Goal: Communication & Community: Answer question/provide support

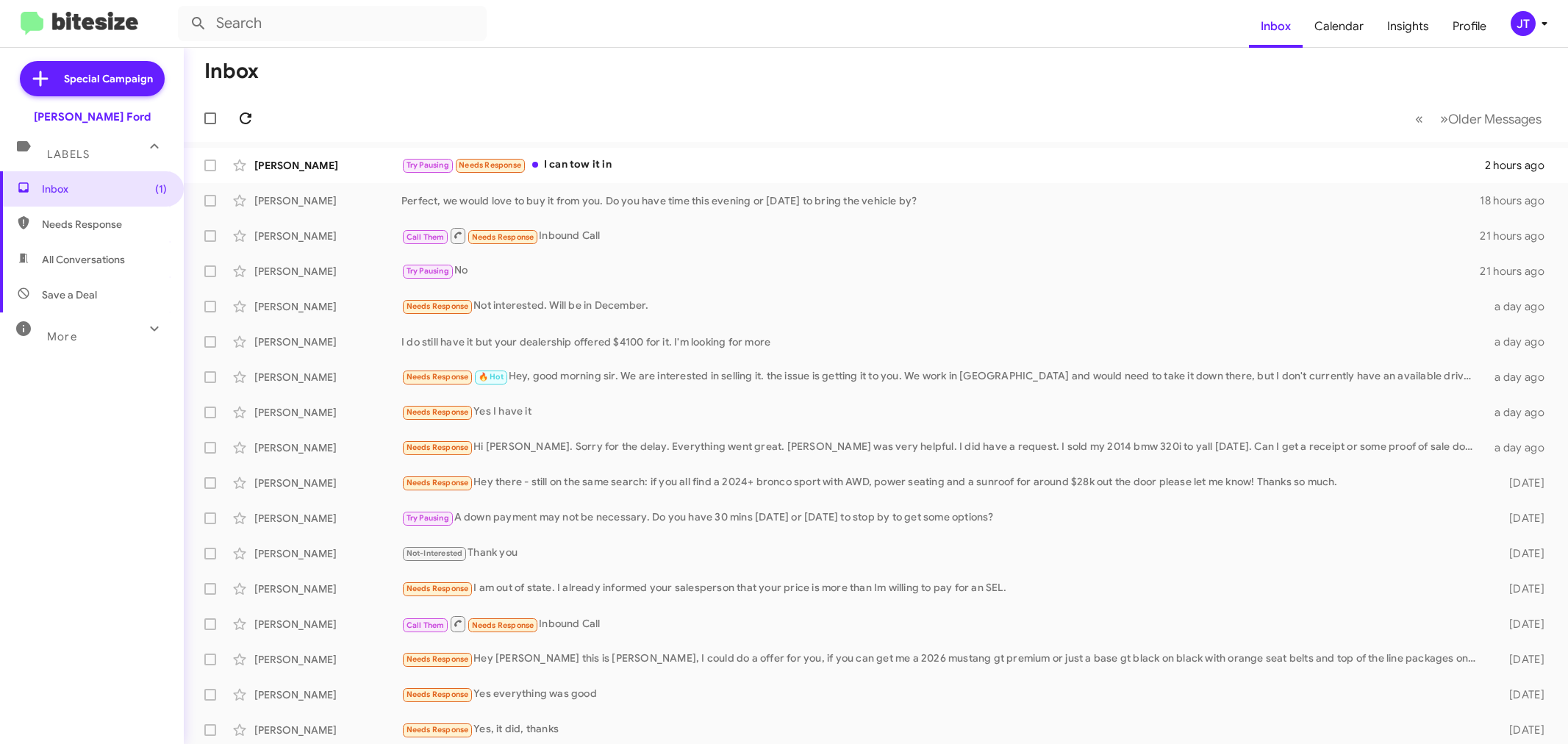
click at [246, 113] on icon at bounding box center [245, 118] width 12 height 12
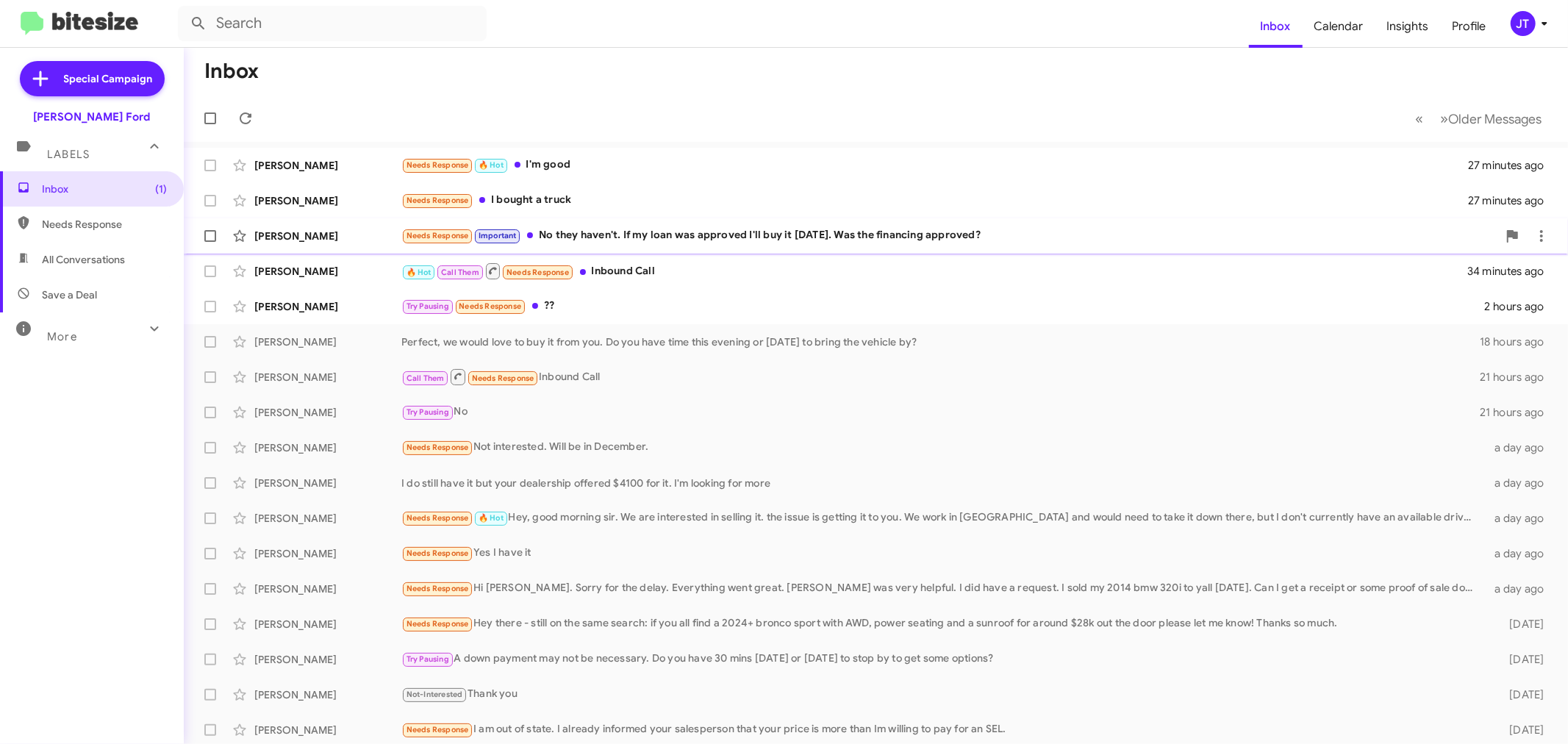
click at [1004, 244] on div "Needs Response Important No they haven't. If my loan was approved I'll buy it […" at bounding box center [949, 235] width 1096 height 16
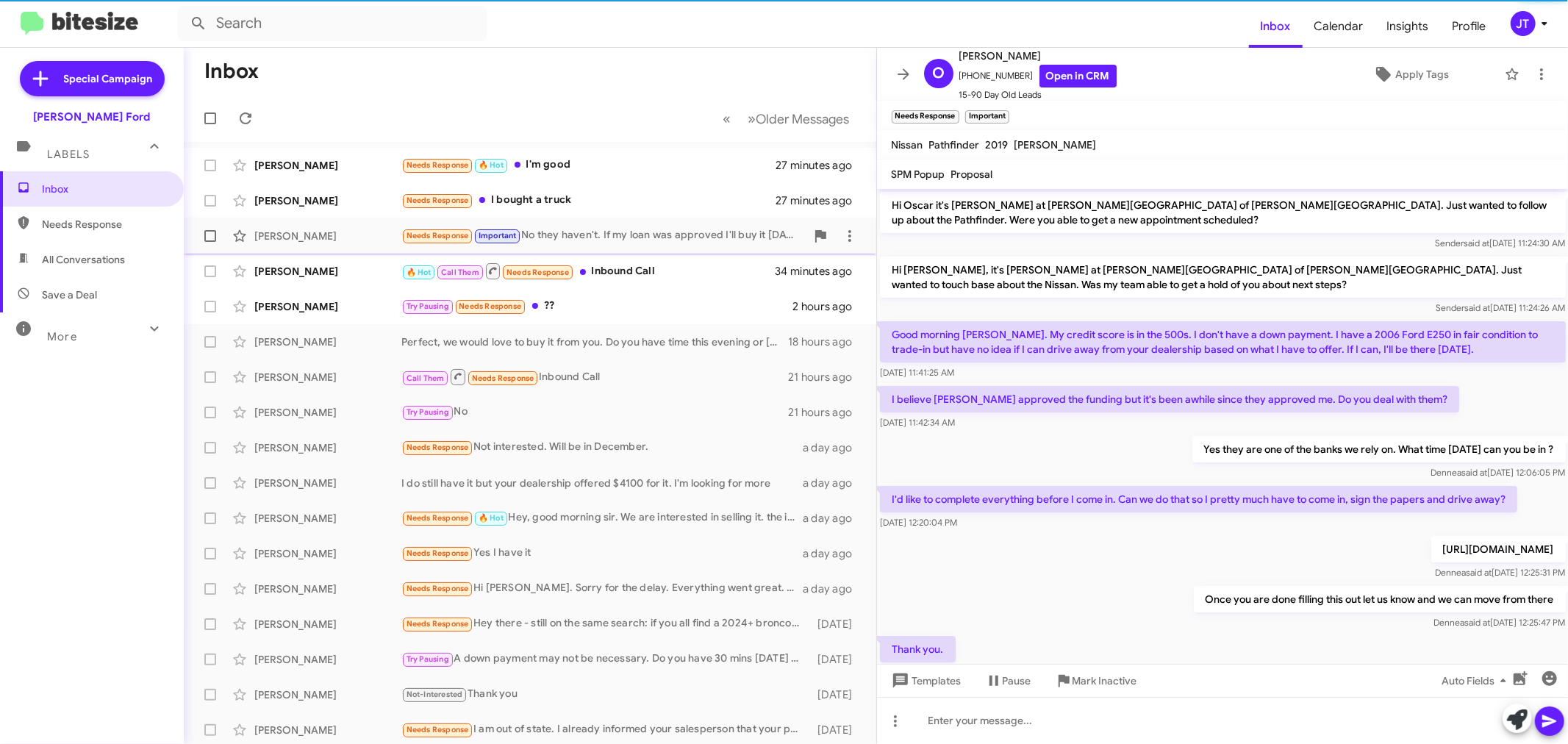
scroll to position [803, 0]
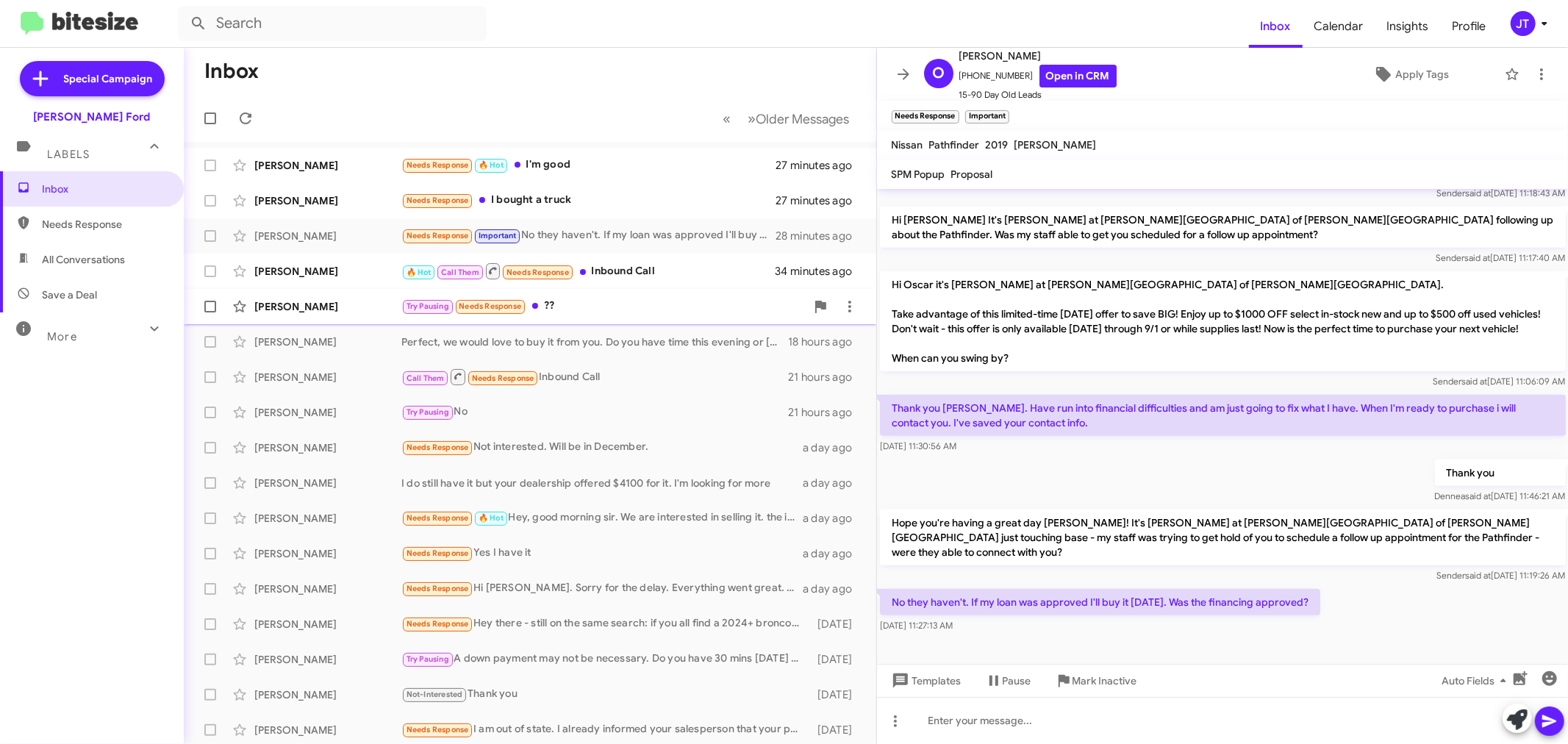
click at [694, 306] on div "Try Pausing Needs Response ??" at bounding box center [603, 306] width 404 height 16
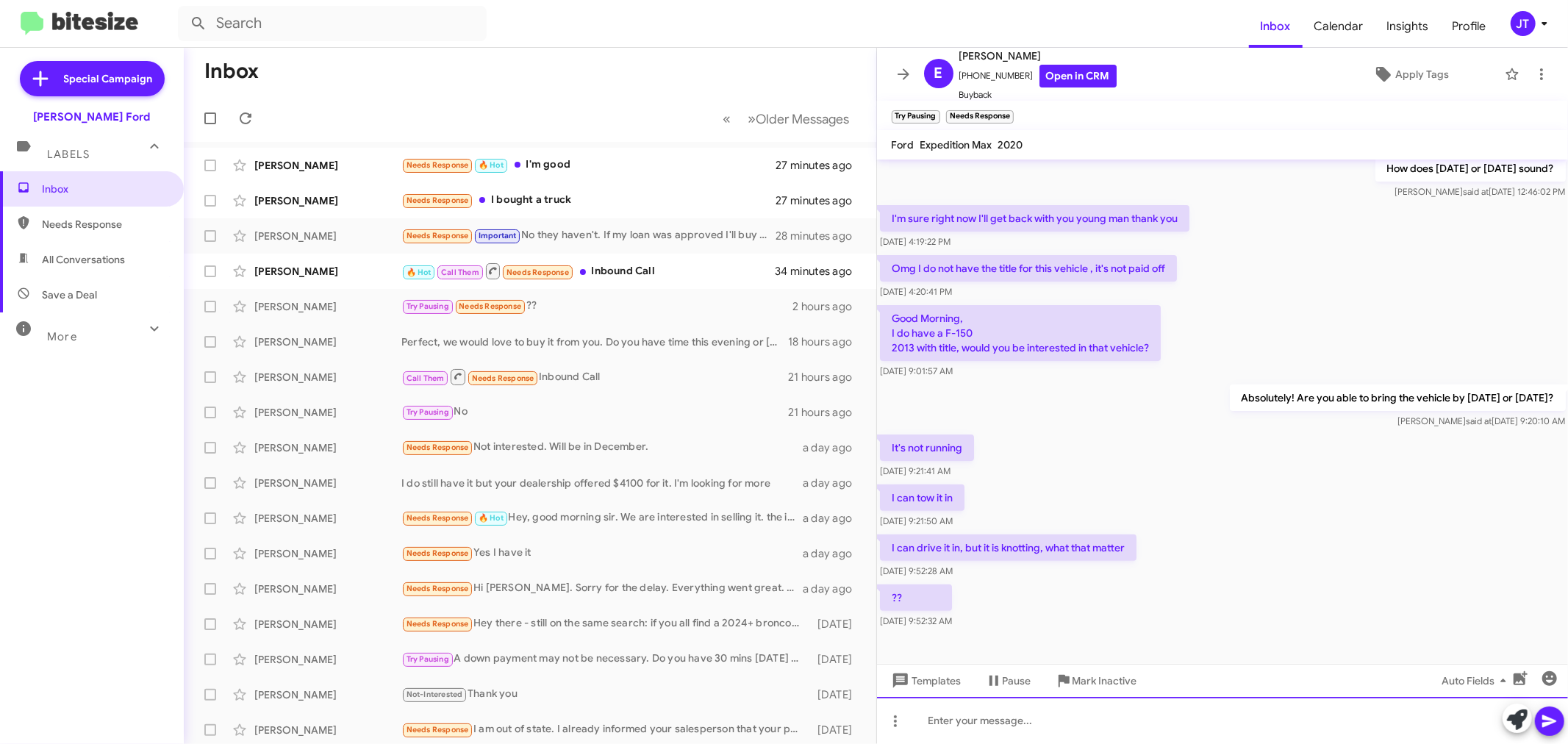
click at [1011, 723] on div at bounding box center [1223, 720] width 692 height 47
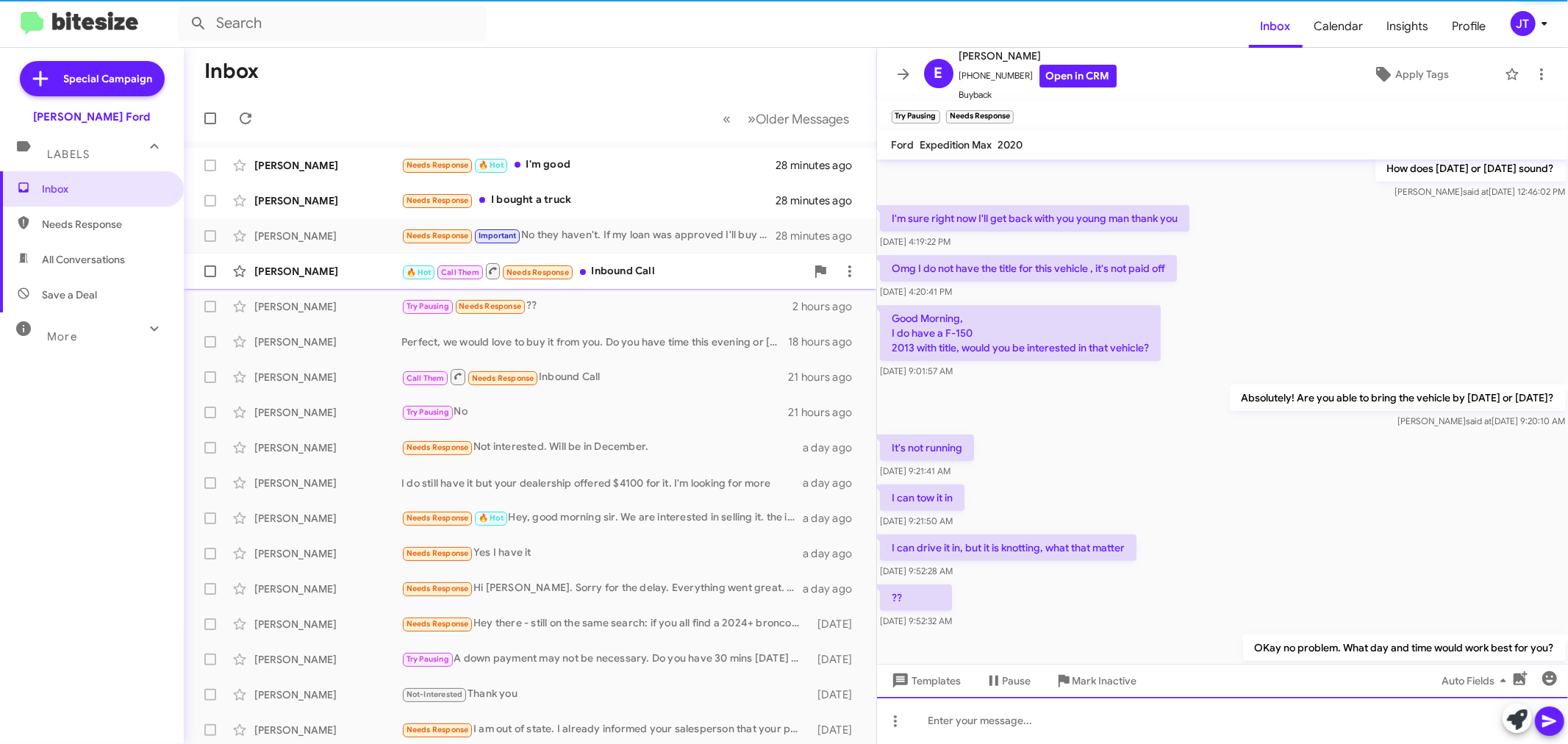
scroll to position [0, 0]
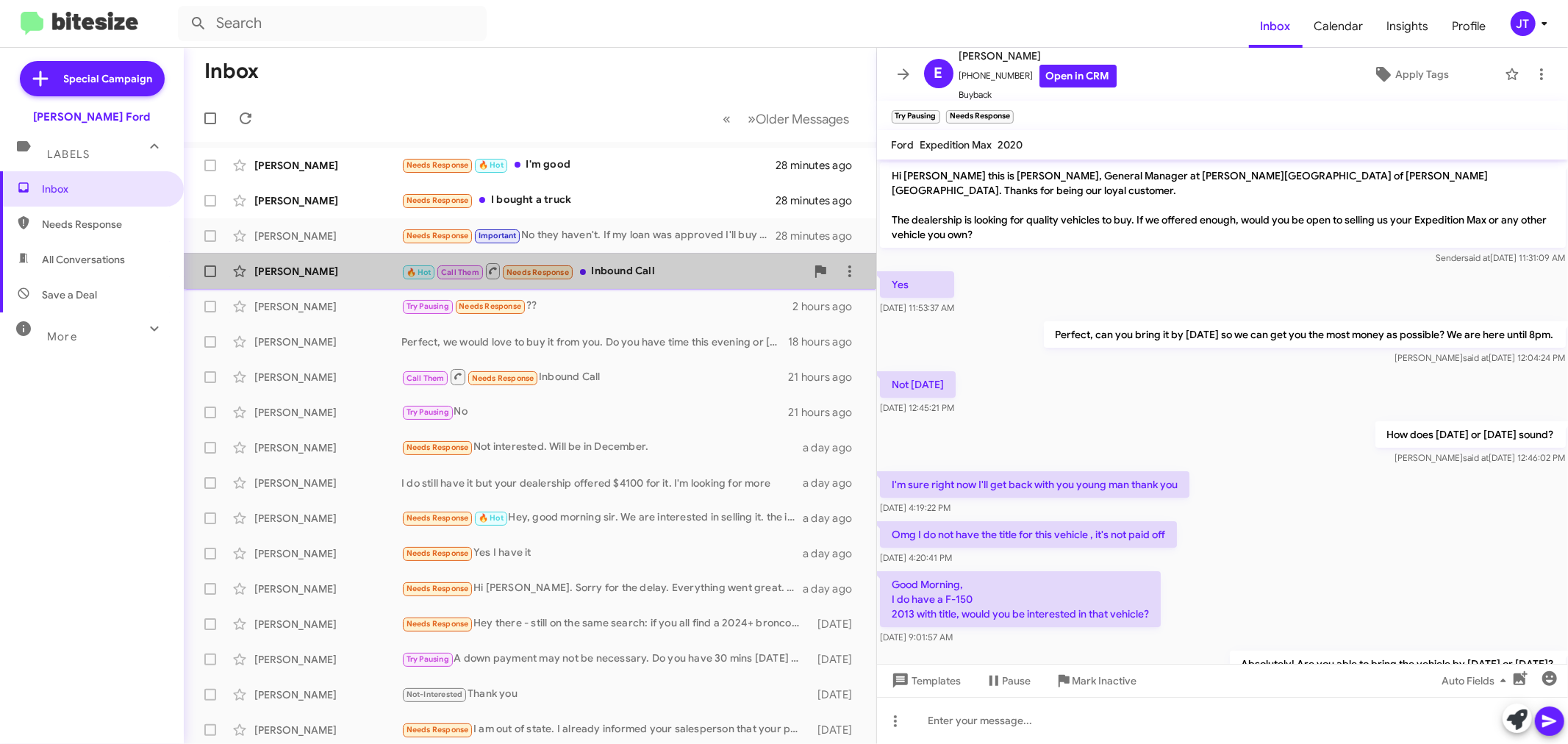
click at [648, 276] on div "🔥 Hot Call Them Needs Response Inbound Call" at bounding box center [603, 271] width 404 height 18
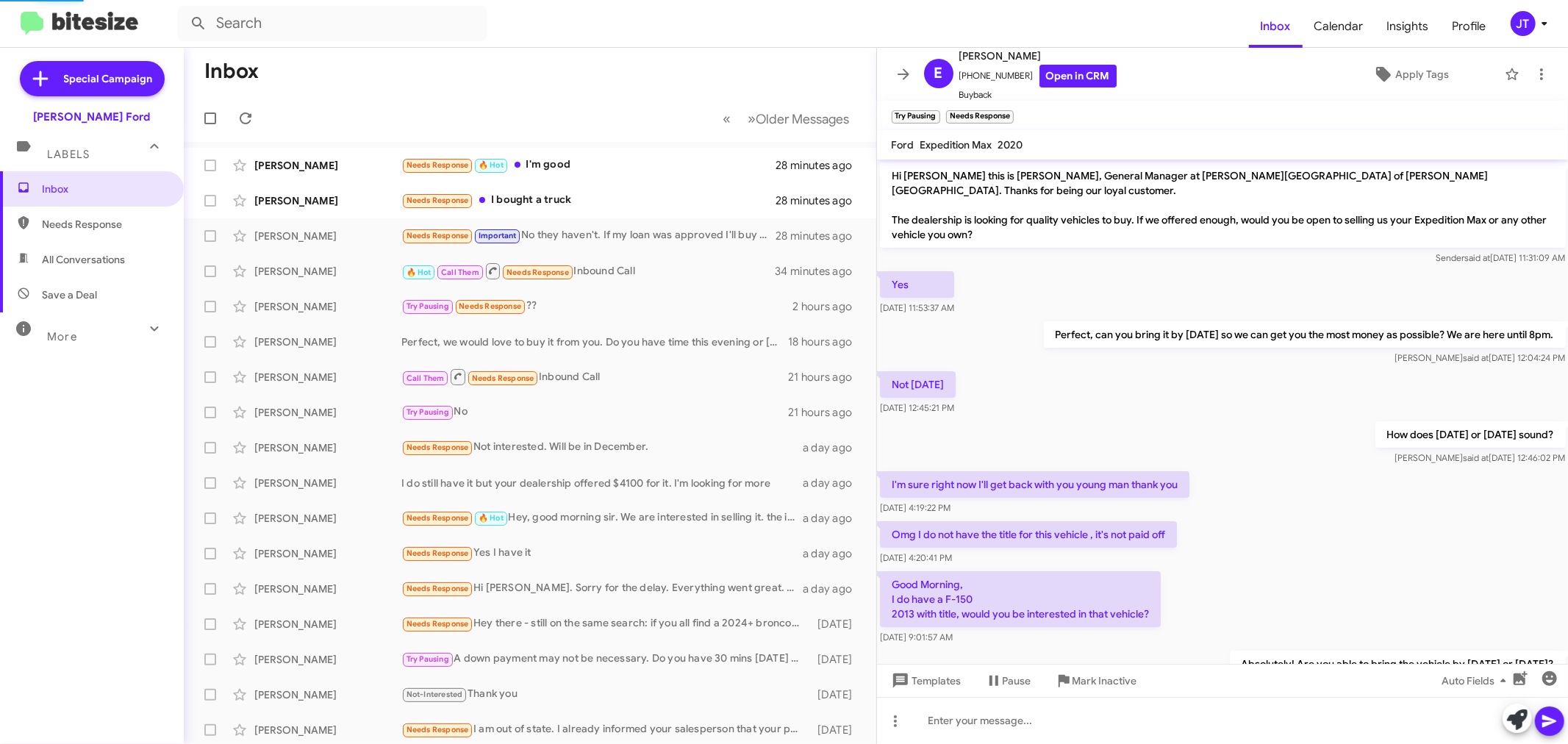
scroll to position [708, 0]
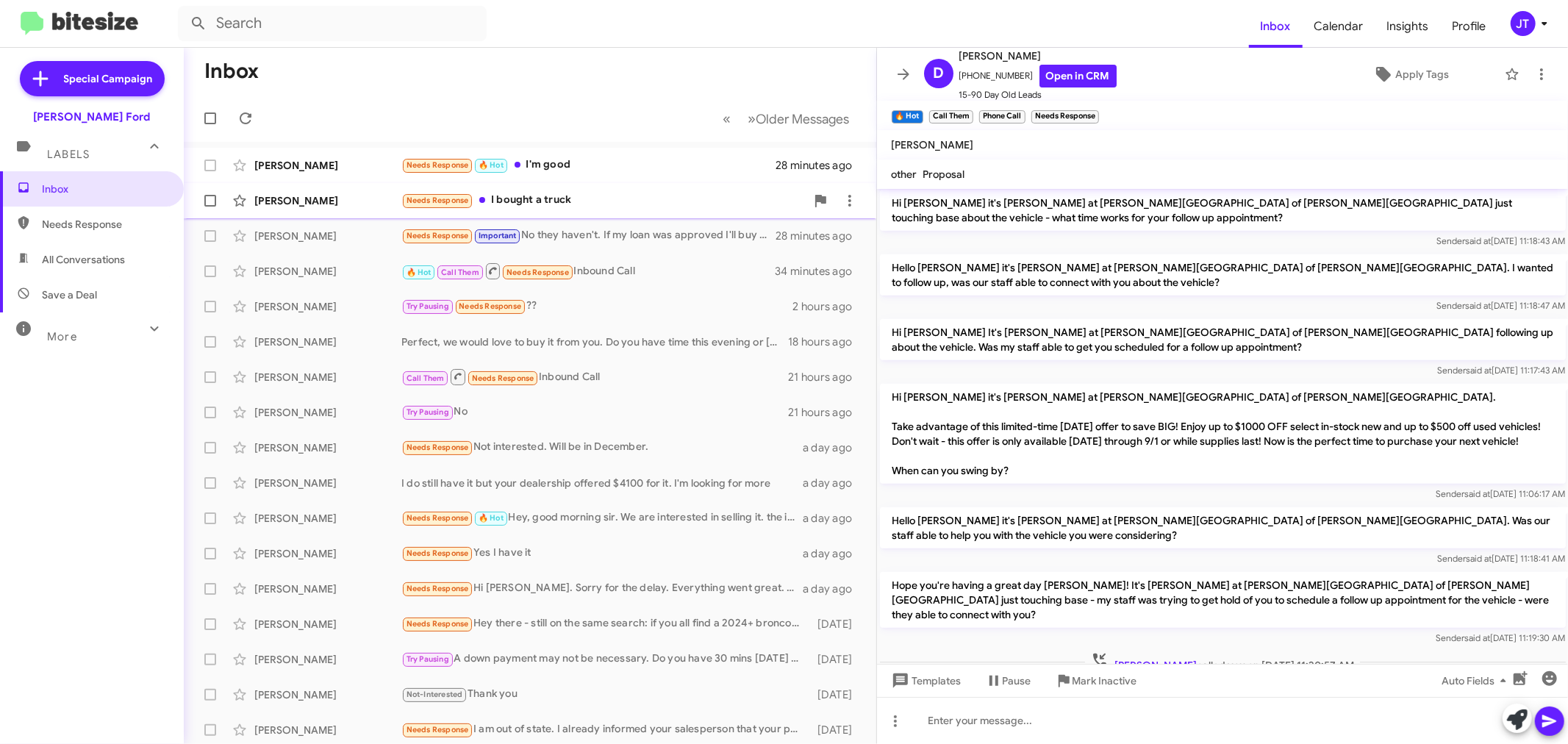
click at [671, 199] on div "Needs Response I bought a truck" at bounding box center [603, 200] width 404 height 16
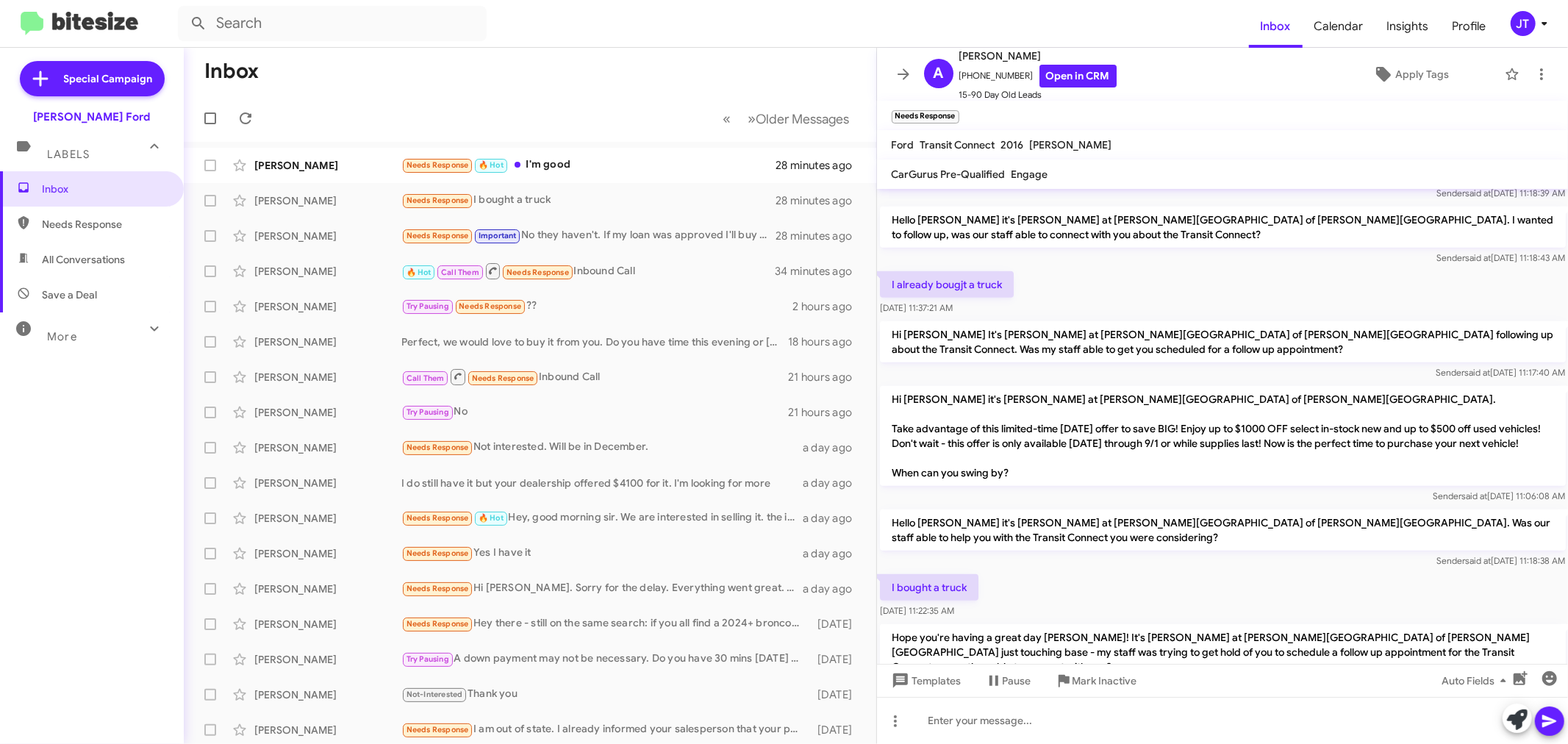
scroll to position [408, 0]
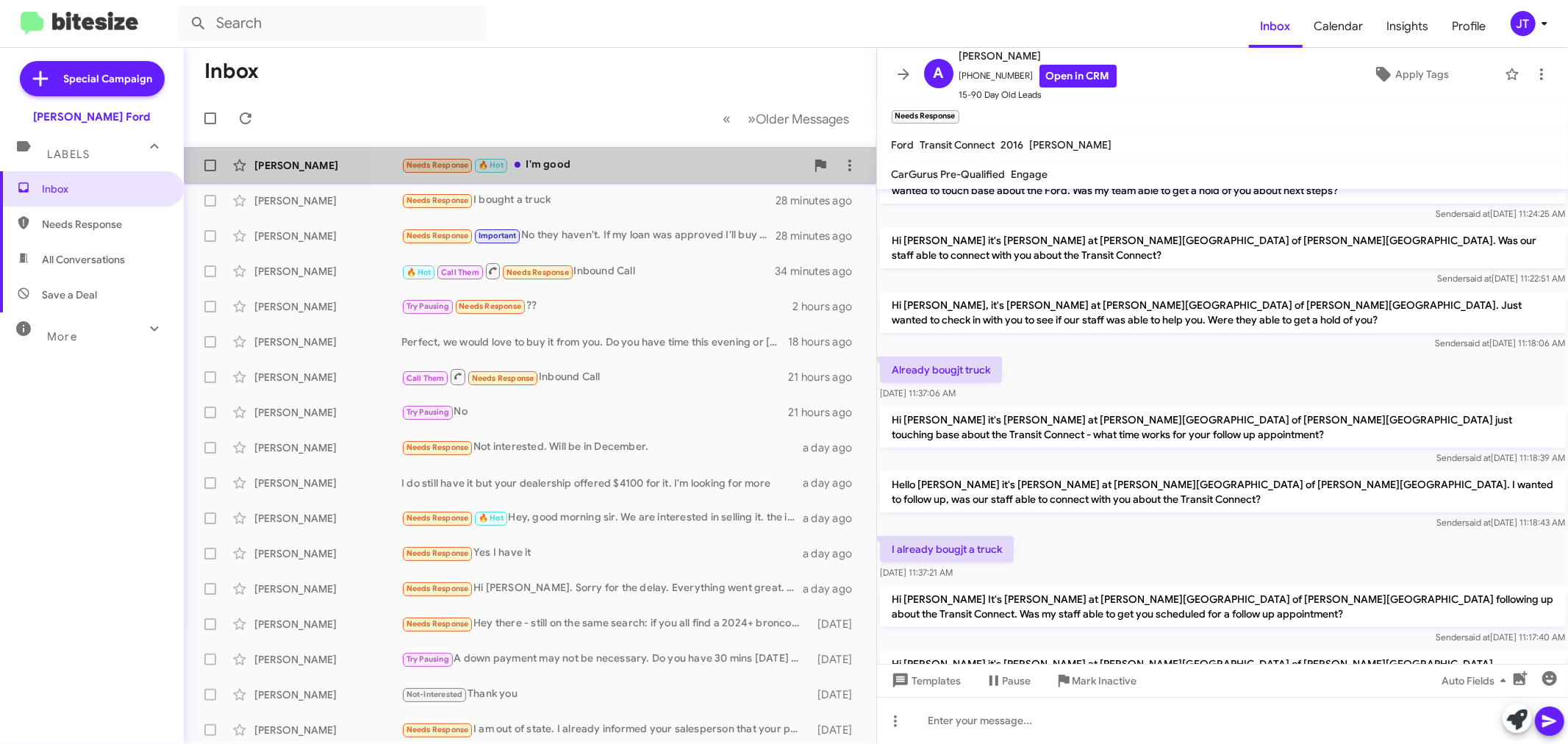
click at [607, 162] on div "Needs Response 🔥 Hot I'm good" at bounding box center [603, 165] width 404 height 16
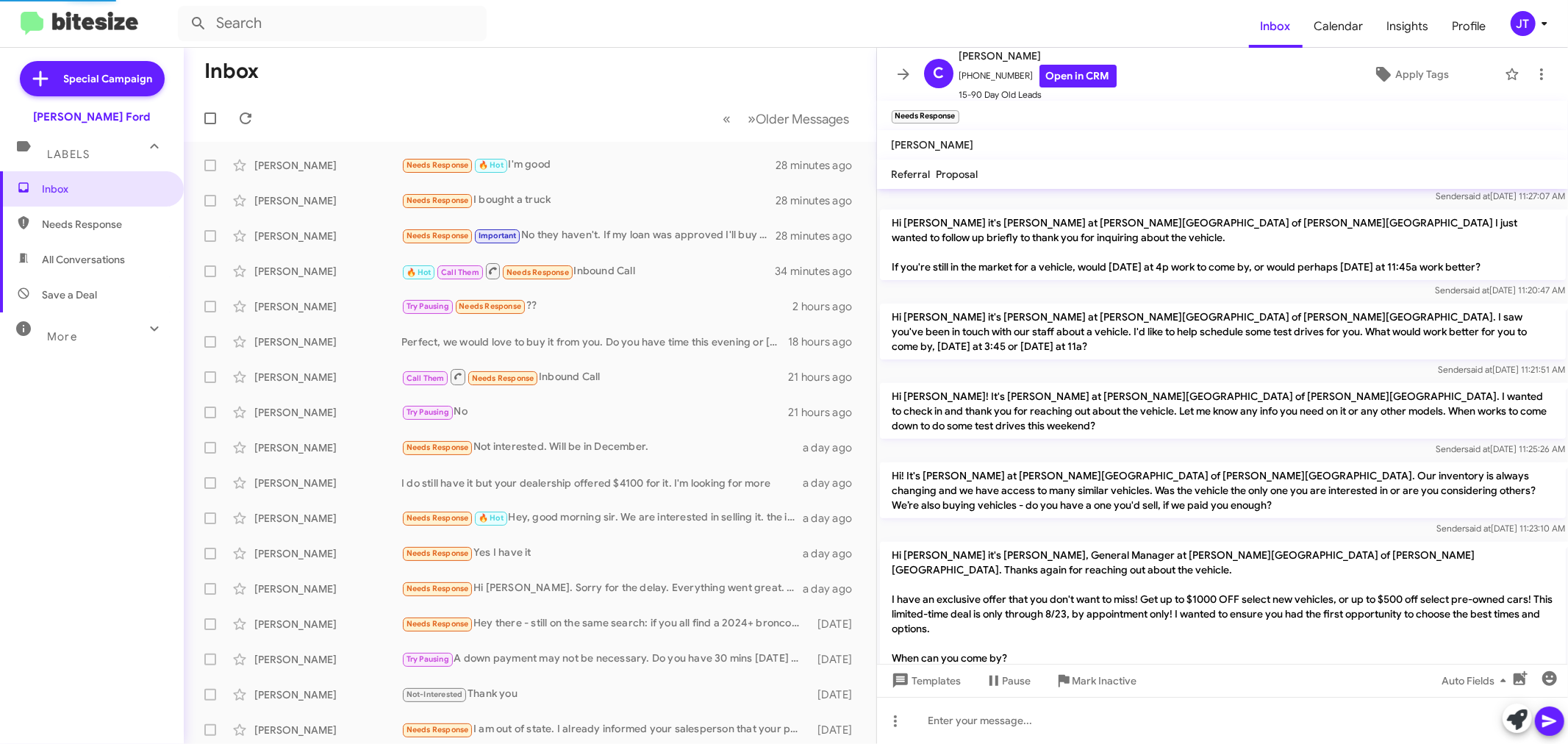
scroll to position [760, 0]
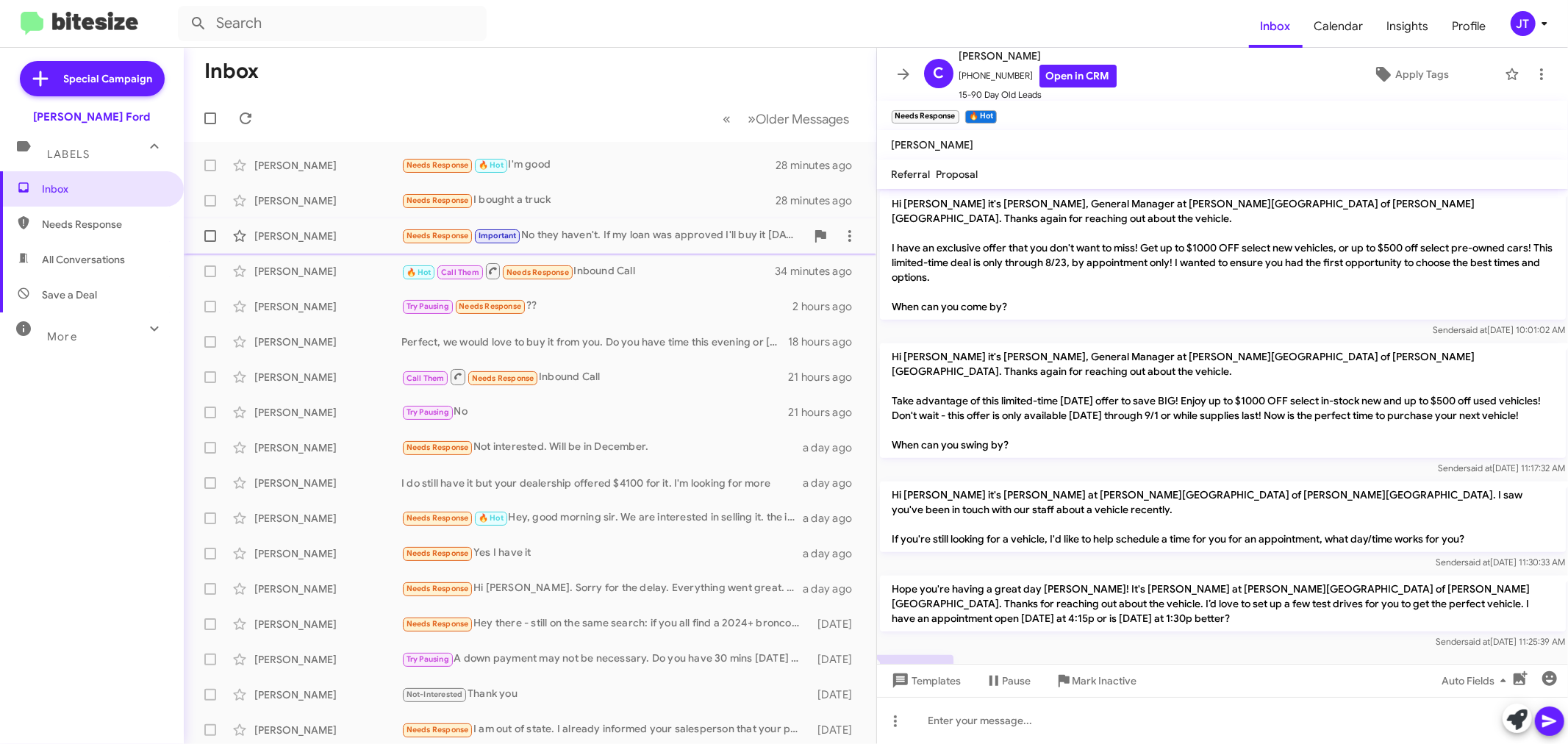
click at [662, 238] on div "Needs Response Important No they haven't. If my loan was approved I'll buy it […" at bounding box center [603, 235] width 404 height 16
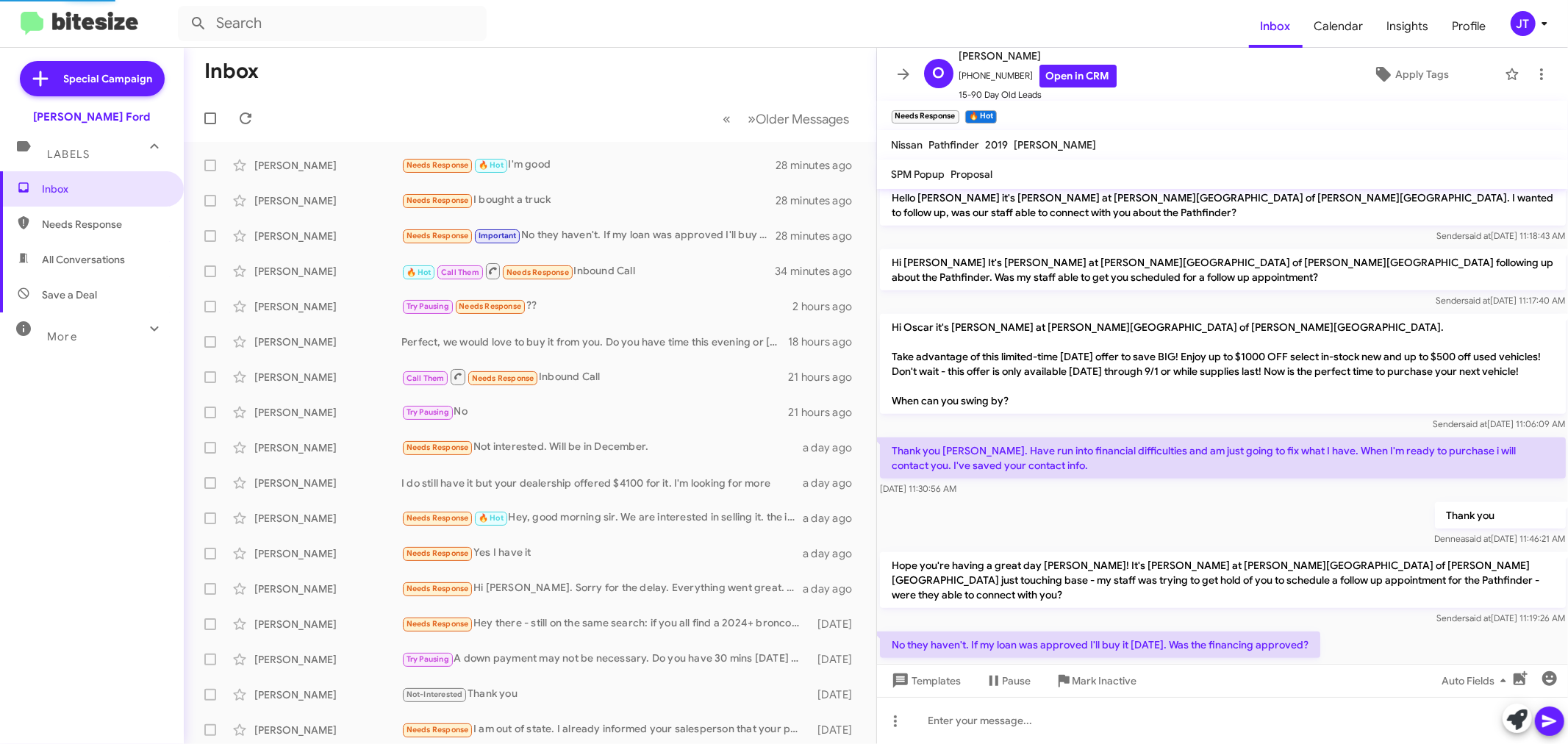
scroll to position [831, 0]
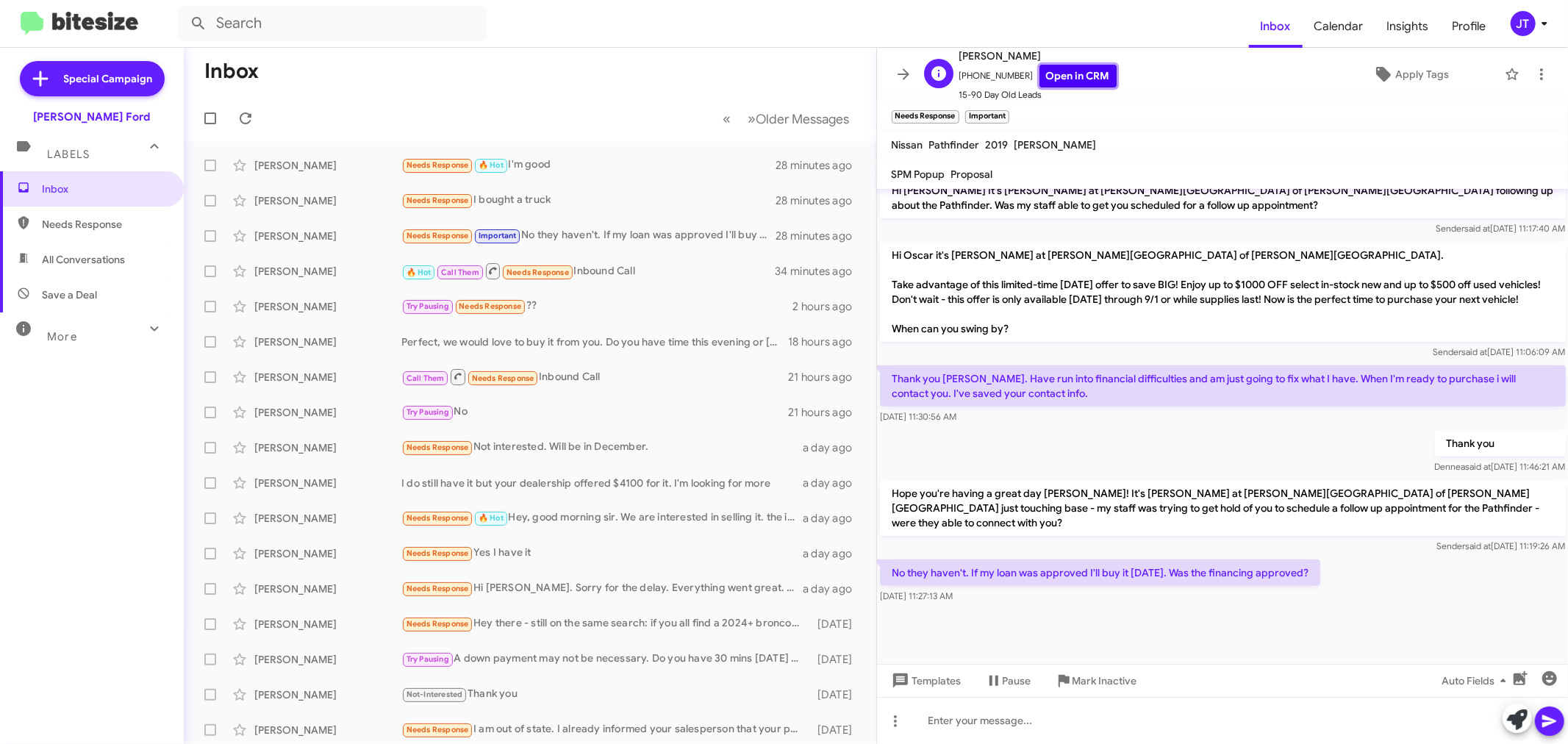
click at [1062, 78] on link "Open in CRM" at bounding box center [1079, 76] width 78 height 23
click at [1164, 721] on div at bounding box center [1223, 720] width 692 height 47
click at [243, 110] on icon at bounding box center [245, 118] width 17 height 17
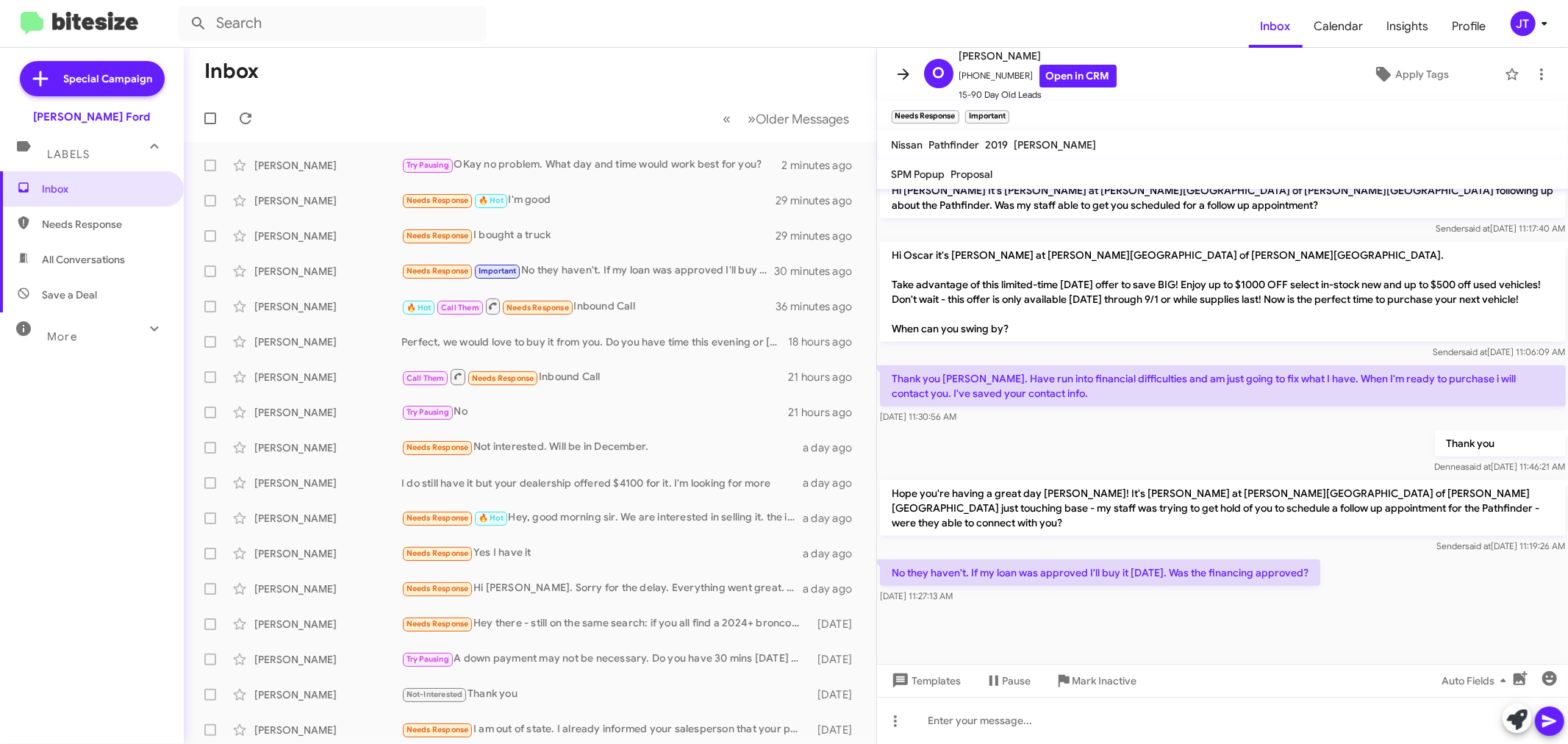
click at [906, 75] on icon at bounding box center [904, 73] width 12 height 11
